Goal: Use online tool/utility: Utilize a website feature to perform a specific function

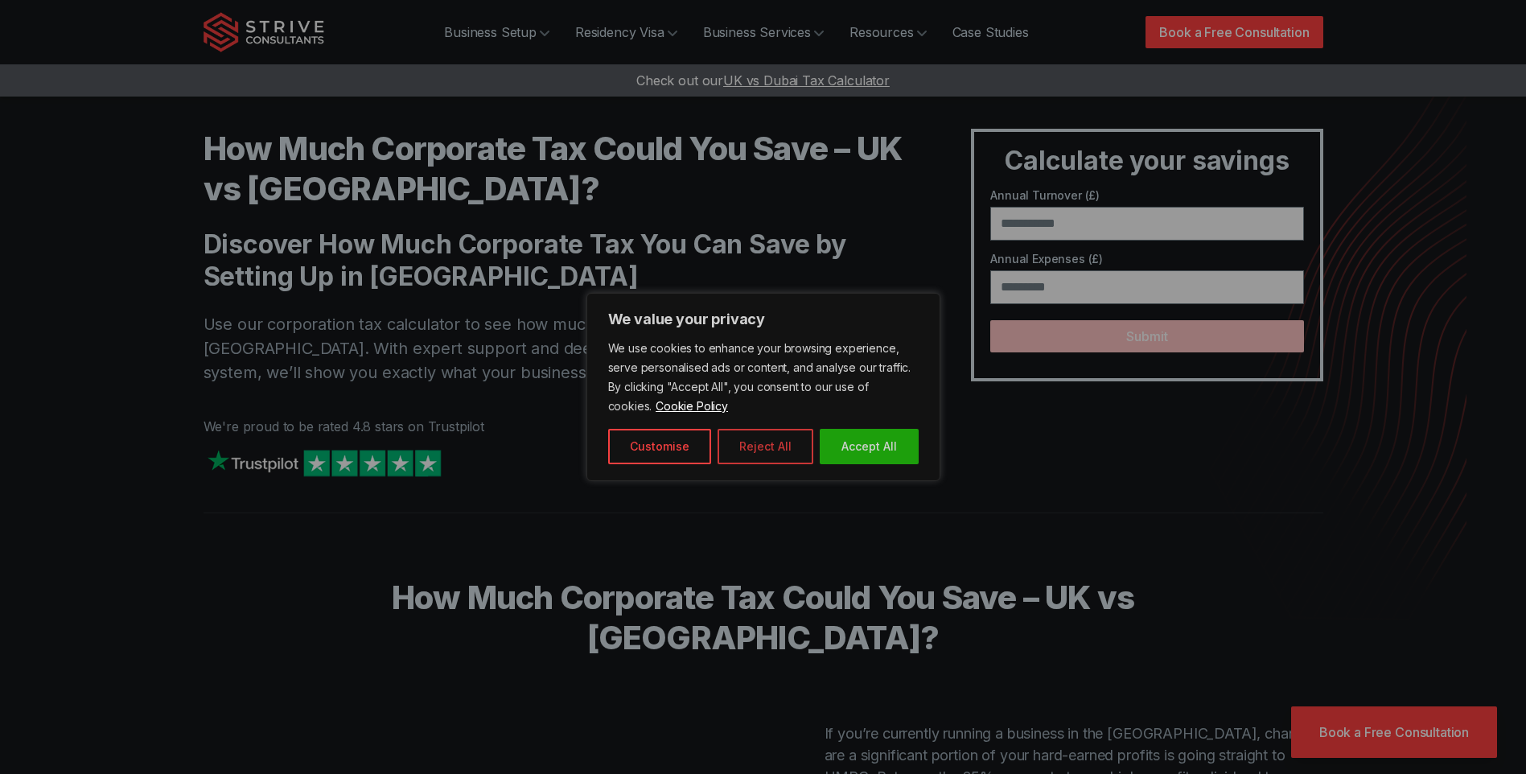
click at [746, 454] on button "Reject All" at bounding box center [766, 446] width 96 height 35
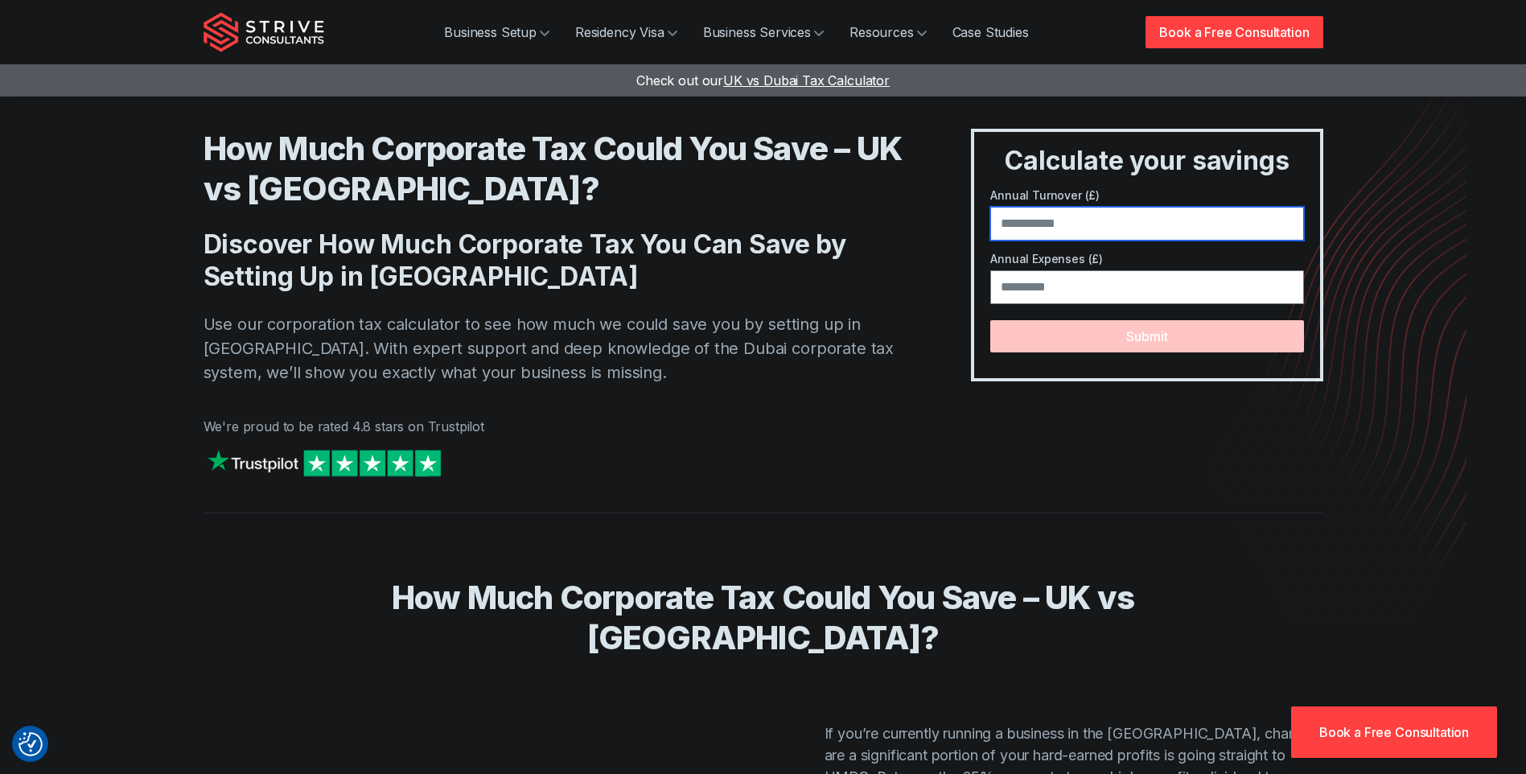
click at [1122, 232] on input "number" at bounding box center [1146, 224] width 313 height 34
type input "*****"
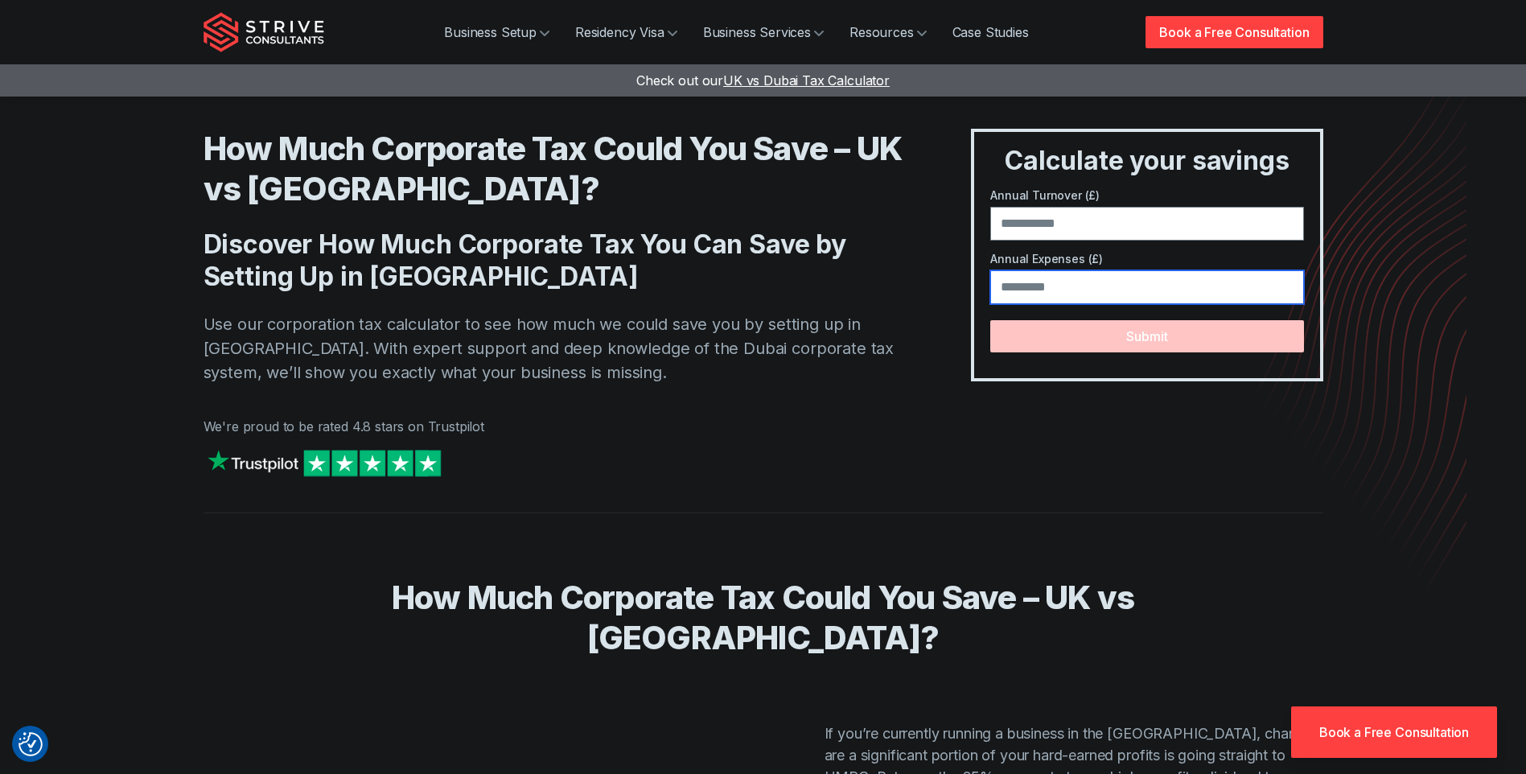
click at [1052, 279] on input "number" at bounding box center [1146, 287] width 313 height 34
type input "*****"
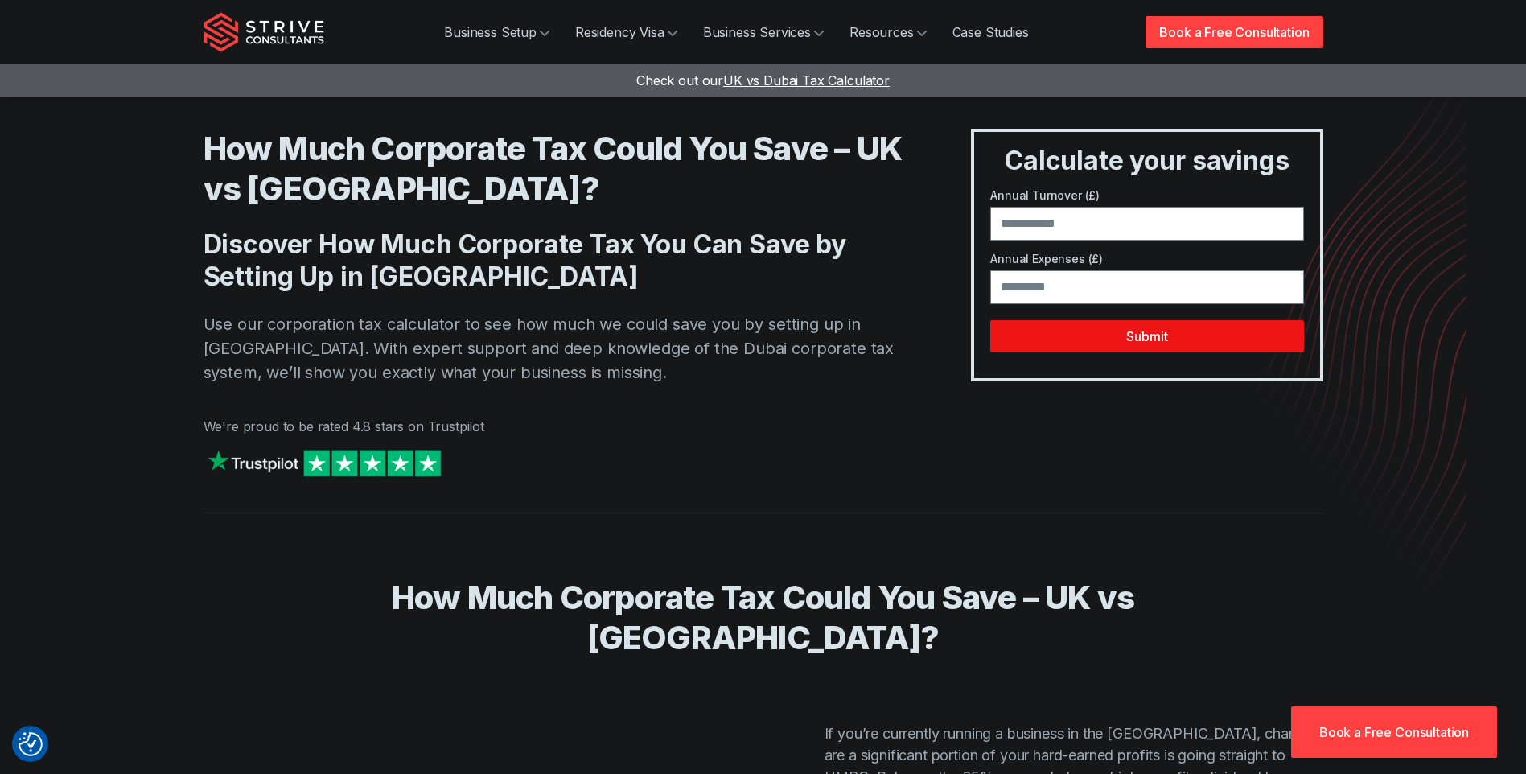
click at [1151, 338] on button "Submit" at bounding box center [1146, 336] width 313 height 32
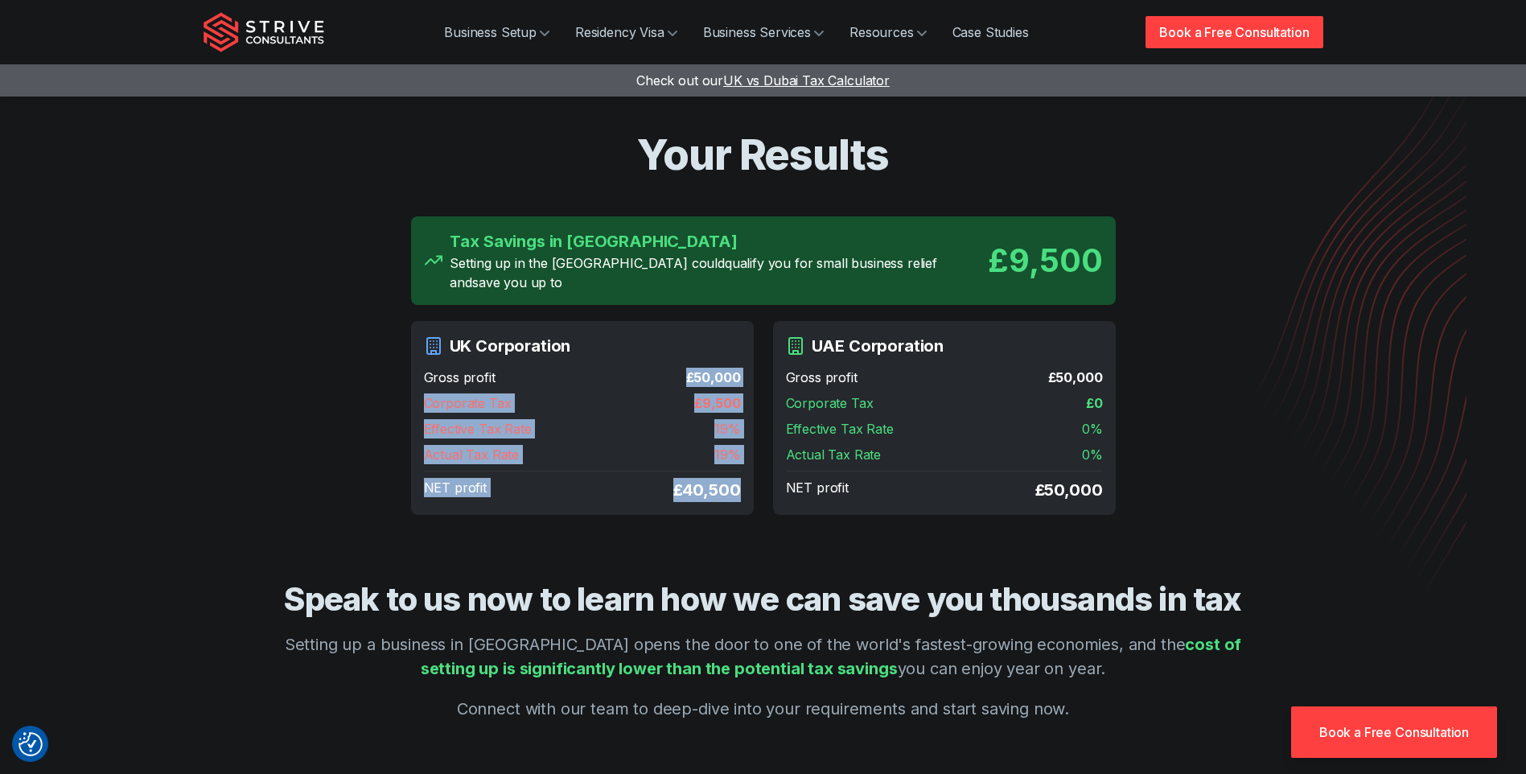
drag, startPoint x: 690, startPoint y: 364, endPoint x: 735, endPoint y: 453, distance: 100.0
click at [735, 453] on div "Gross profit £ 50,000 Corporate Tax £ 9,500 Effective Tax Rate 19 % Actual Tax …" at bounding box center [582, 435] width 317 height 134
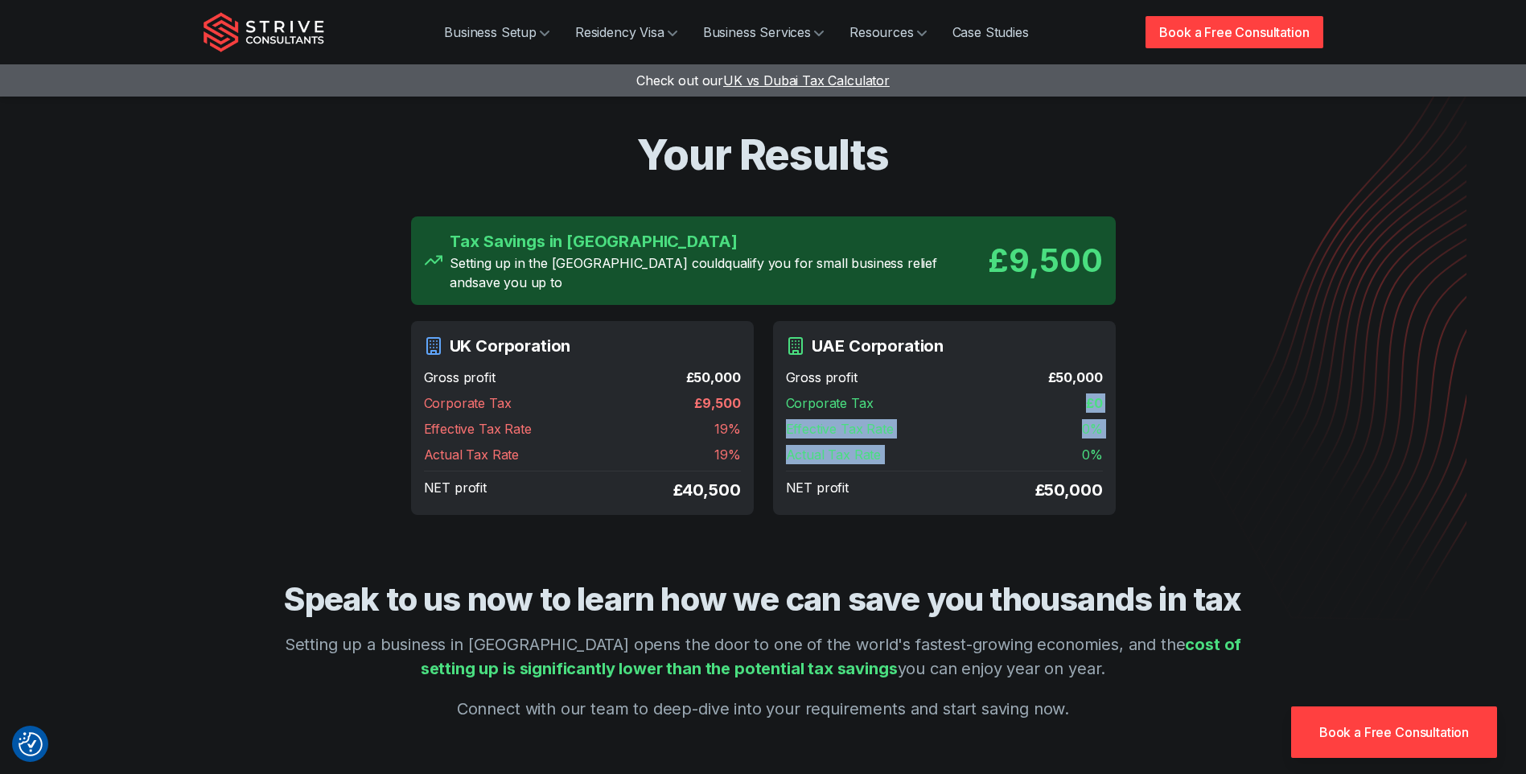
drag, startPoint x: 1029, startPoint y: 389, endPoint x: 1048, endPoint y: 443, distance: 57.0
click at [1048, 443] on div "Gross profit £ 50,000 Corporate Tax £ 0 Effective Tax Rate 0 % Actual Tax Rate …" at bounding box center [944, 435] width 317 height 134
drag, startPoint x: 1048, startPoint y: 443, endPoint x: 834, endPoint y: 438, distance: 214.1
click at [834, 445] on span "Actual Tax Rate" at bounding box center [834, 454] width 96 height 19
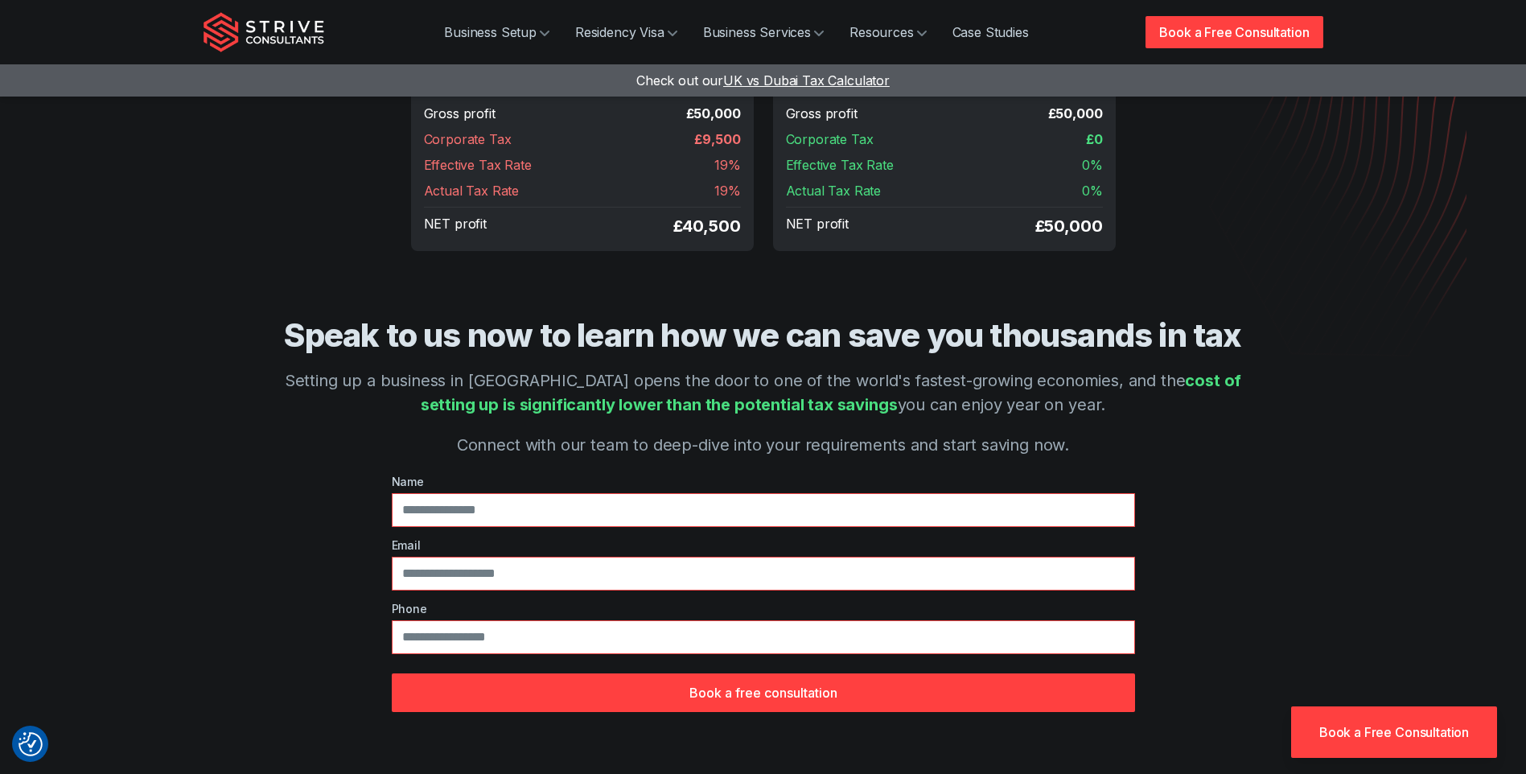
scroll to position [402, 0]
